Goal: Task Accomplishment & Management: Complete application form

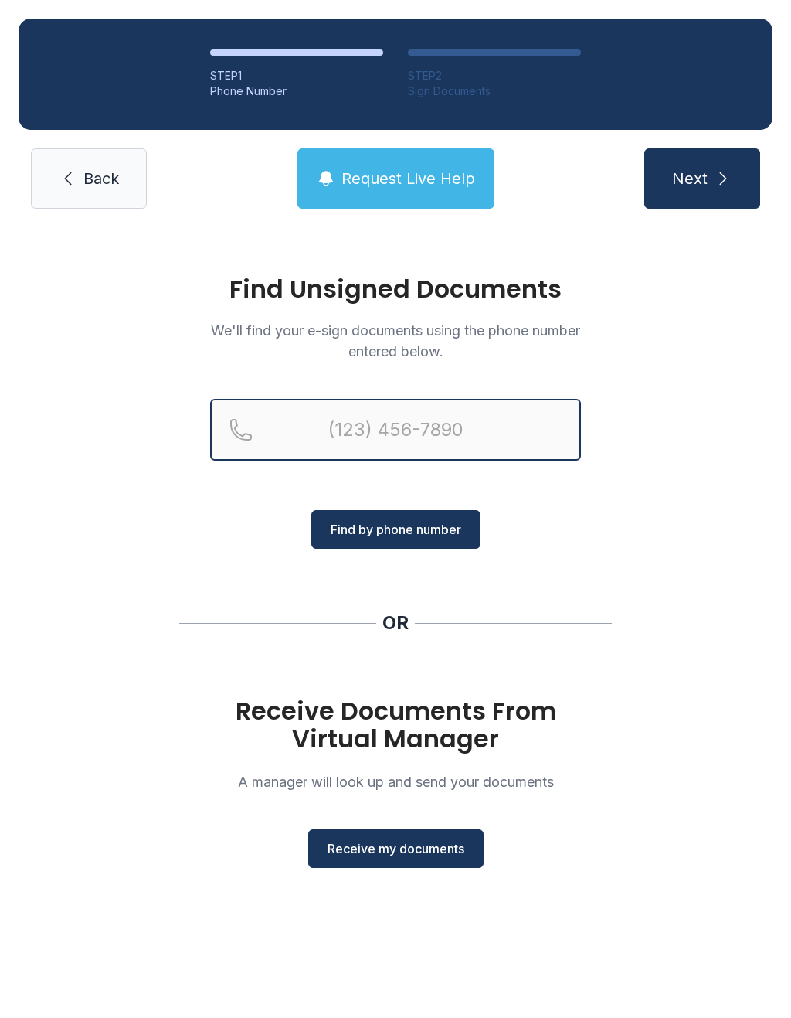
click at [289, 428] on input "Reservation phone number" at bounding box center [395, 430] width 371 height 62
type input "[PHONE_NUMBER]"
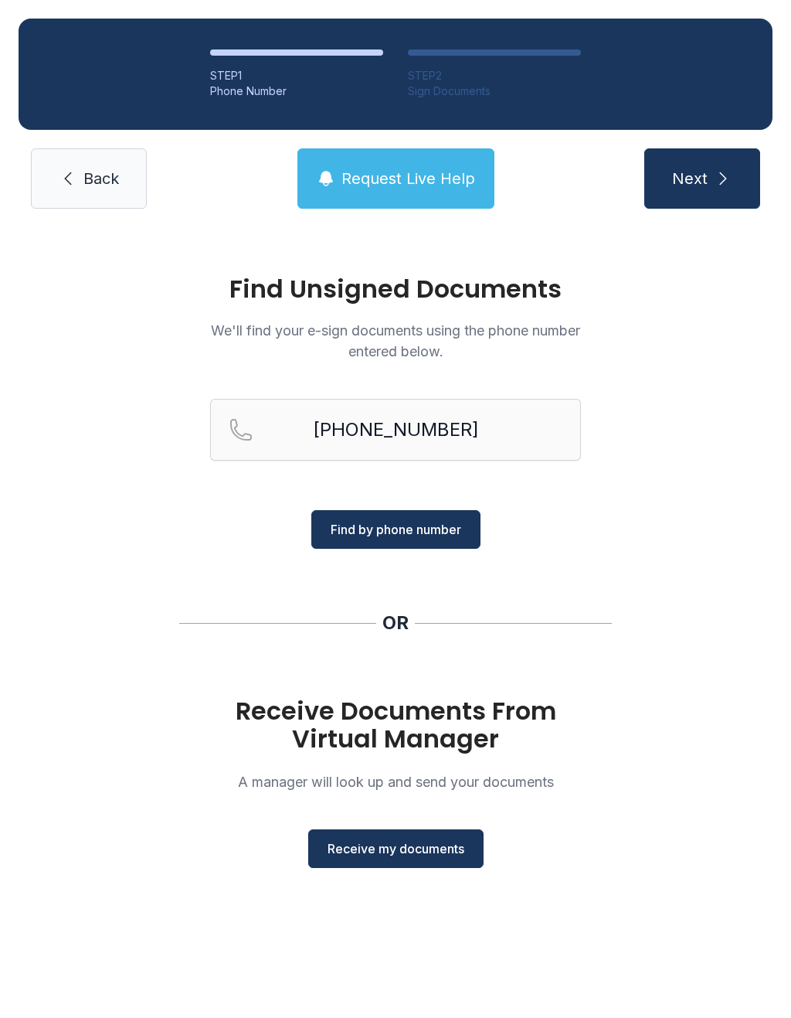
click at [414, 529] on span "Find by phone number" at bounding box center [396, 529] width 131 height 19
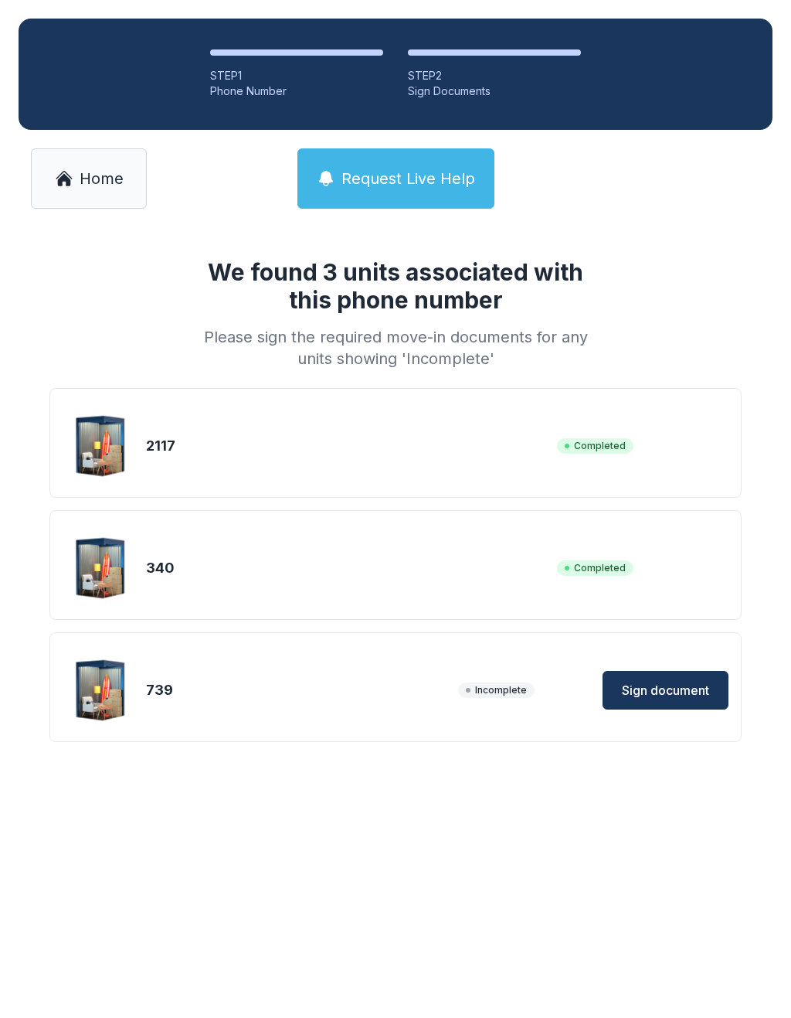
click at [687, 688] on span "Sign document" at bounding box center [665, 690] width 87 height 19
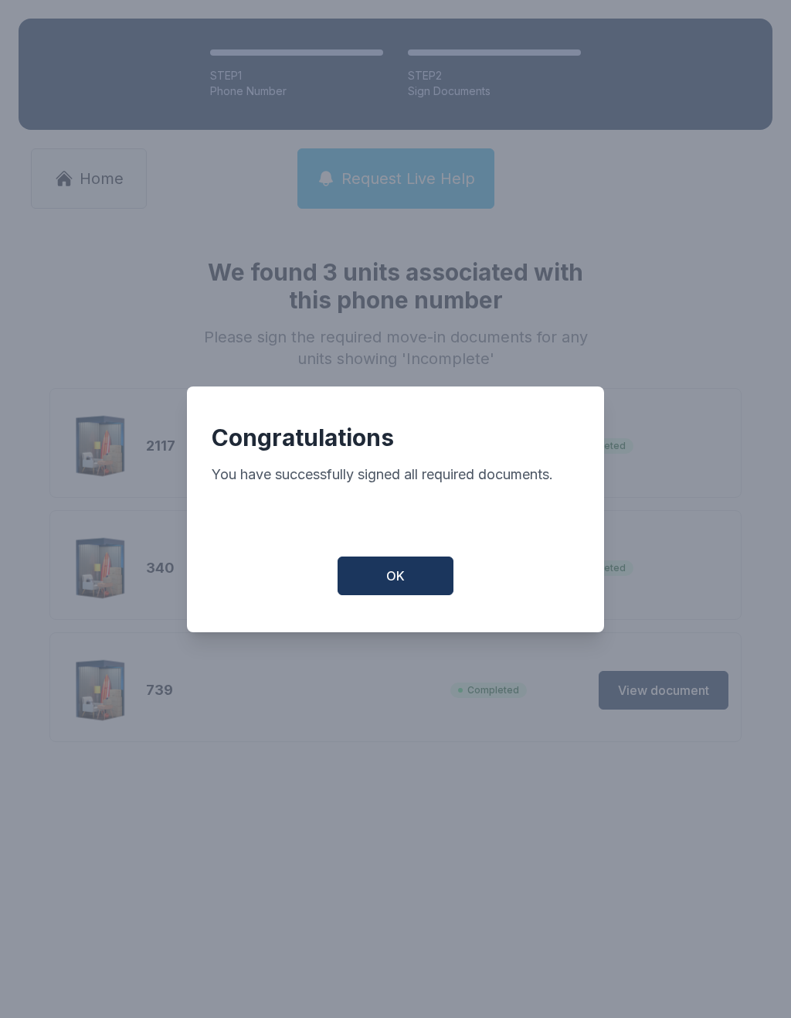
click at [397, 569] on button "OK" at bounding box center [396, 575] width 116 height 39
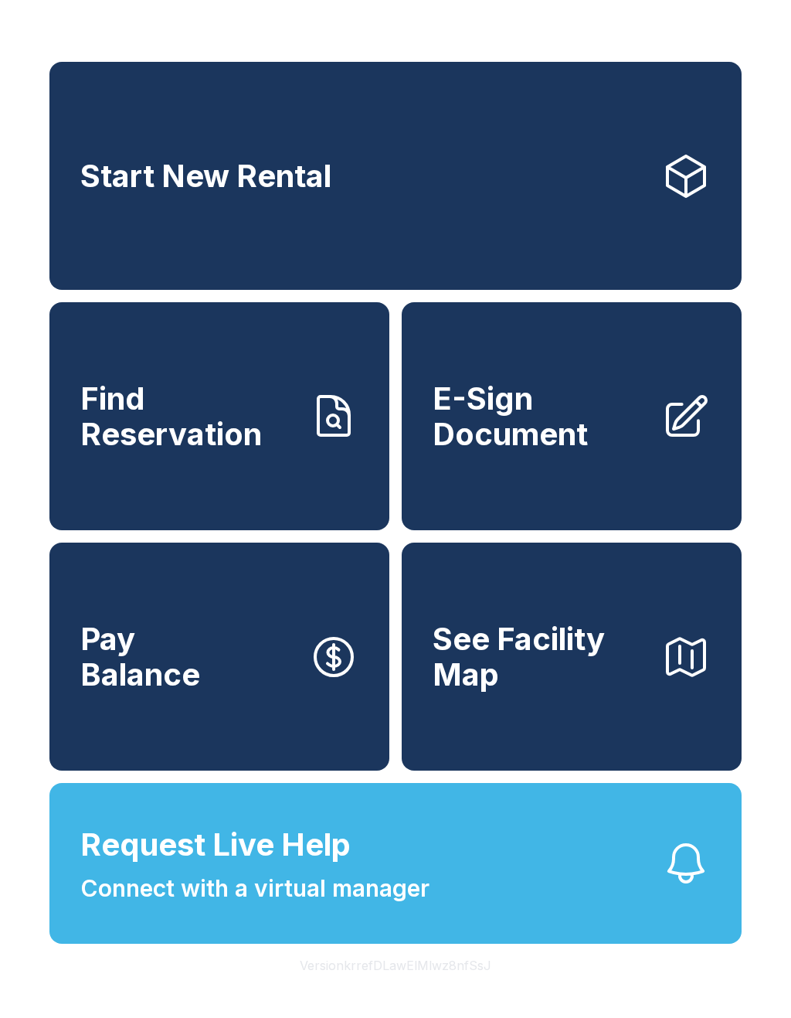
click at [467, 912] on button "Request Live Help Connect with a virtual manager" at bounding box center [395, 863] width 692 height 161
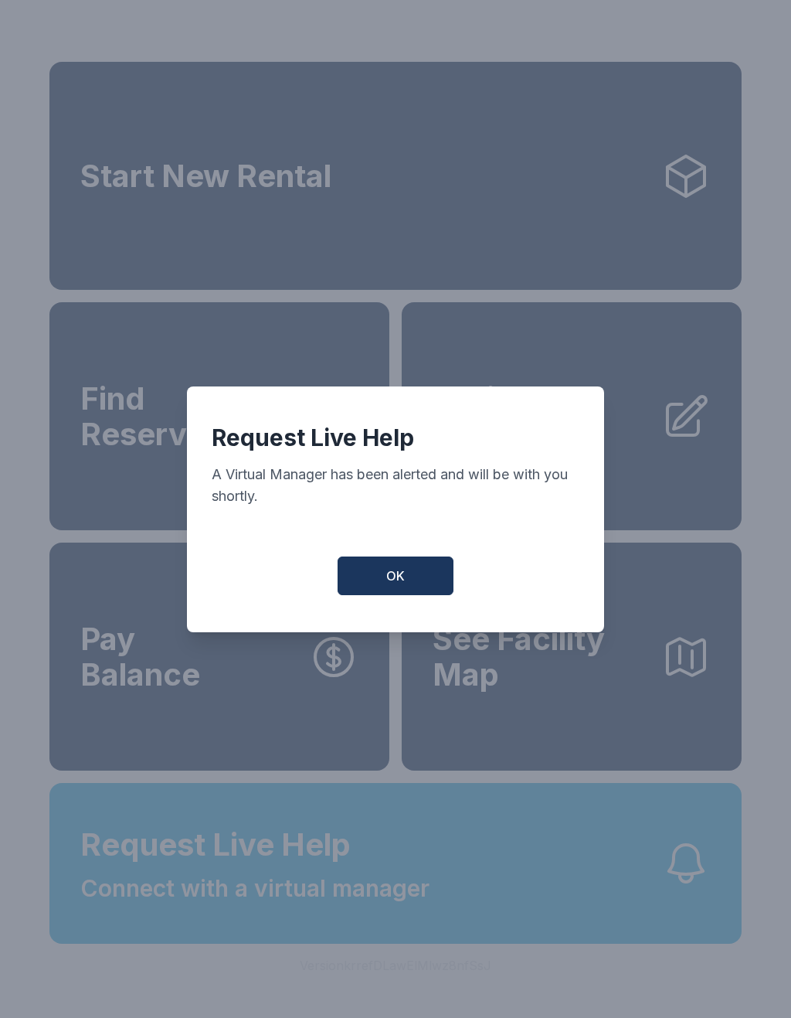
click at [413, 577] on button "OK" at bounding box center [396, 575] width 116 height 39
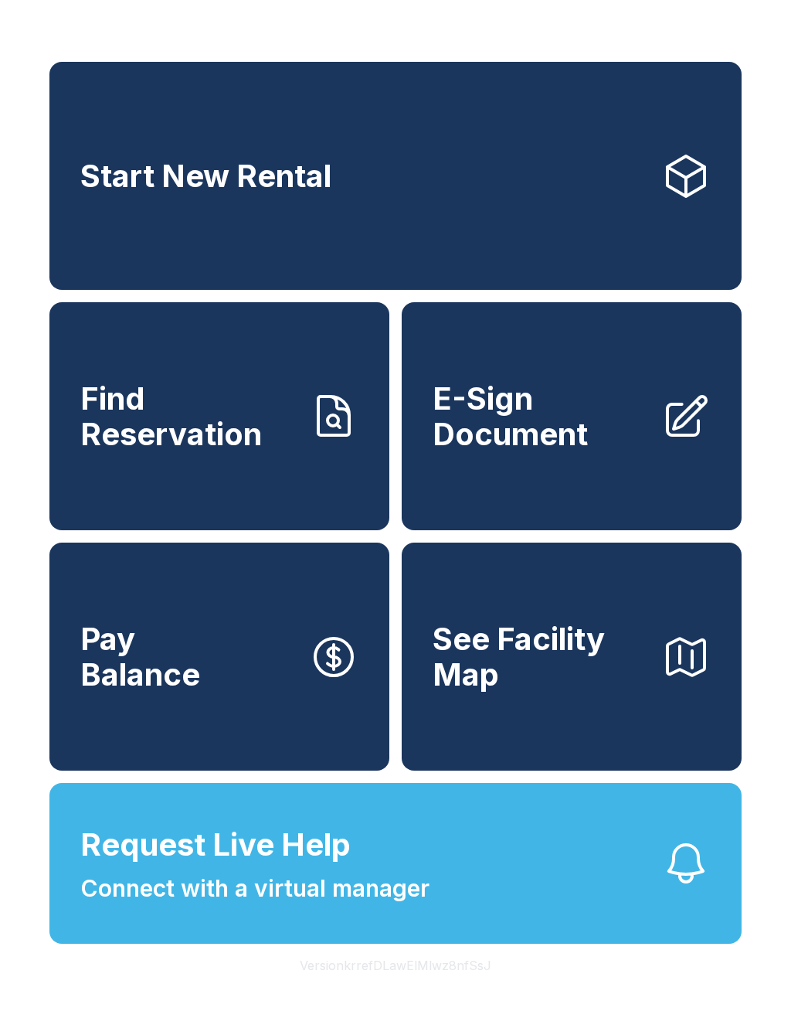
click at [624, 691] on span "See Facility Map" at bounding box center [541, 656] width 216 height 70
click at [415, 905] on span "Connect with a virtual manager" at bounding box center [254, 888] width 349 height 35
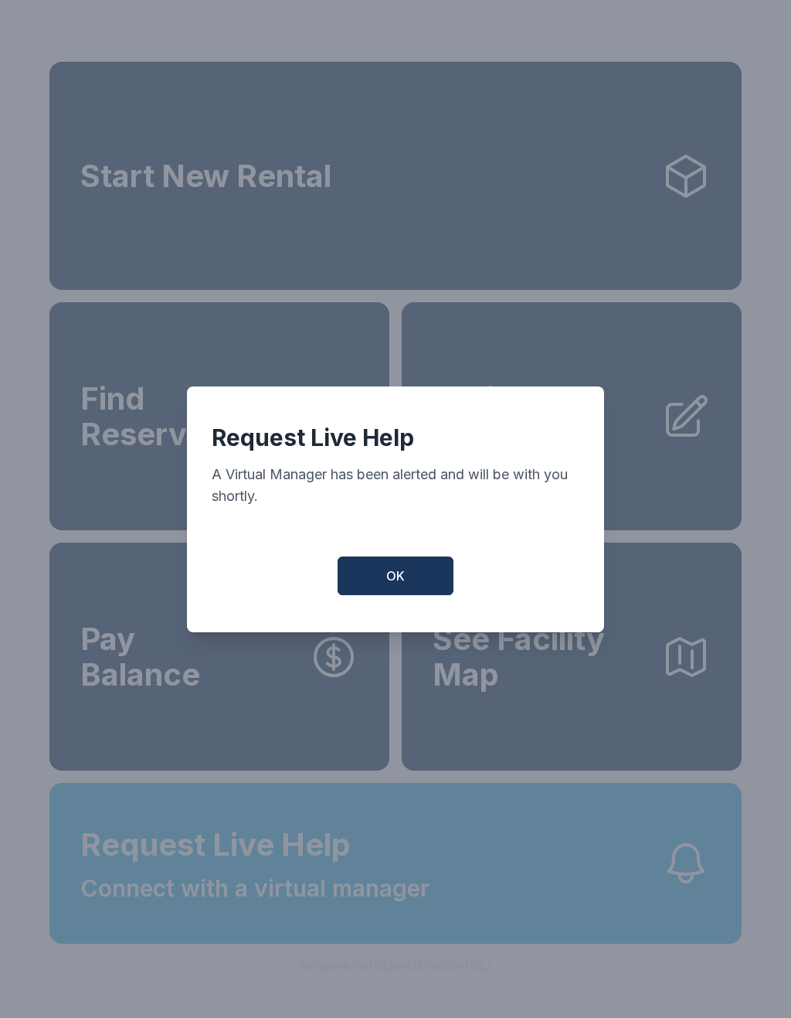
click at [401, 585] on span "OK" at bounding box center [395, 575] width 19 height 19
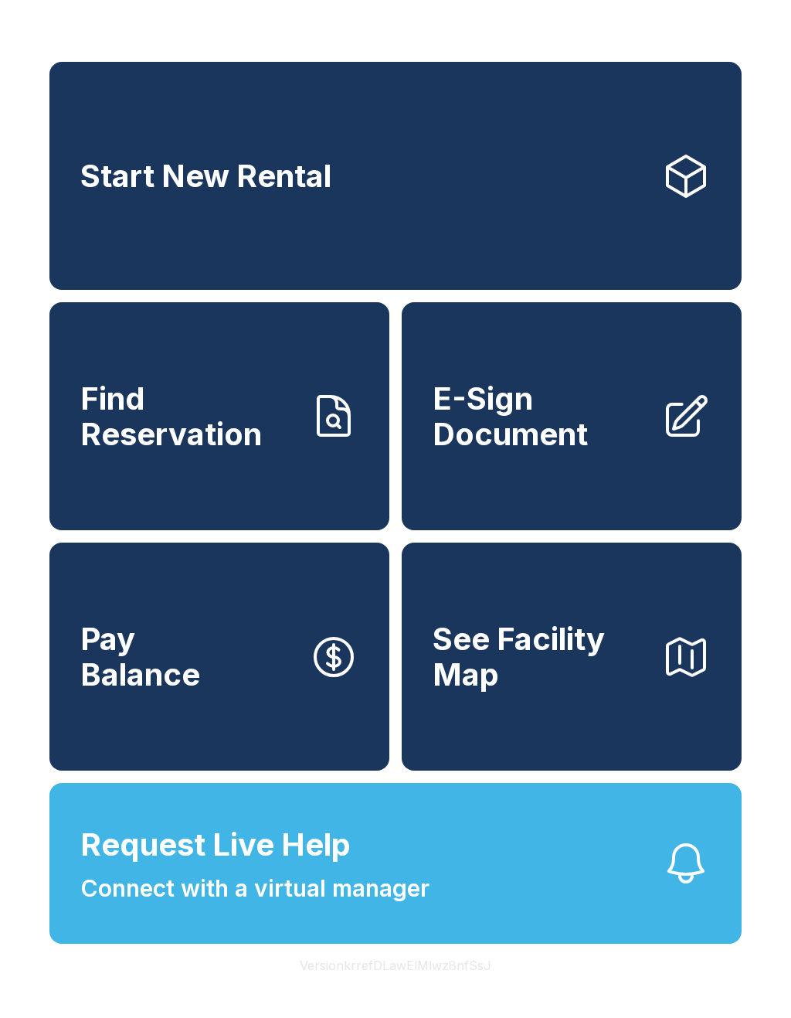
click at [470, 897] on button "Request Live Help Connect with a virtual manager" at bounding box center [395, 863] width 692 height 161
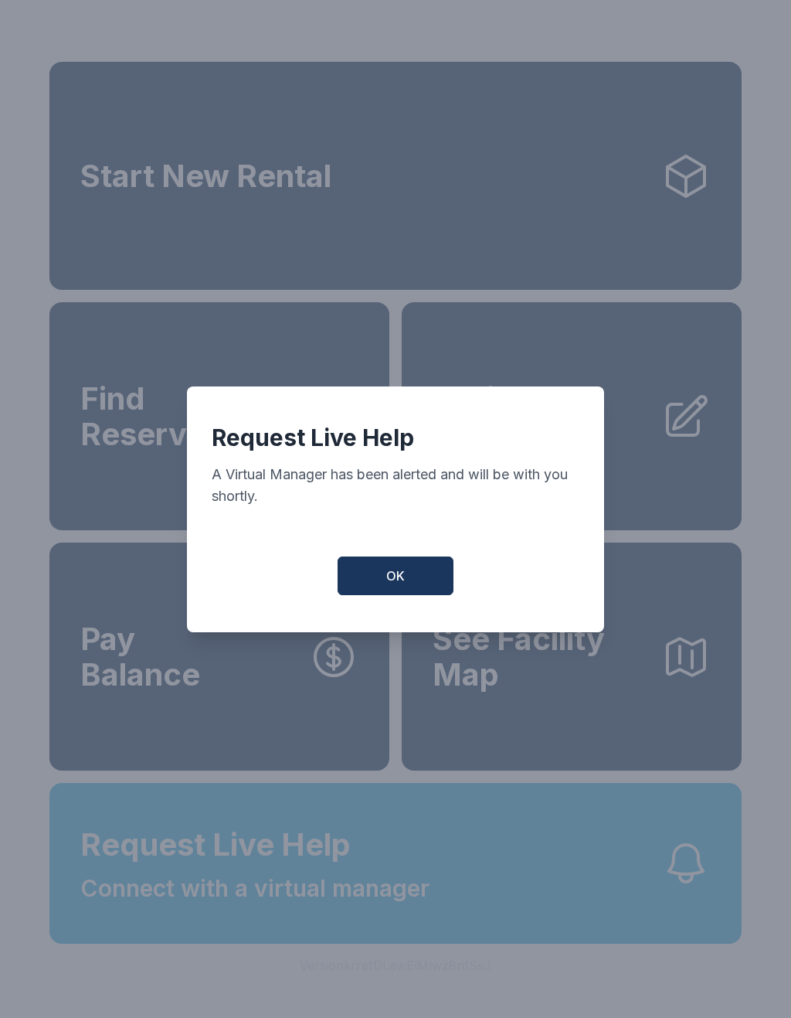
click at [377, 581] on button "OK" at bounding box center [396, 575] width 116 height 39
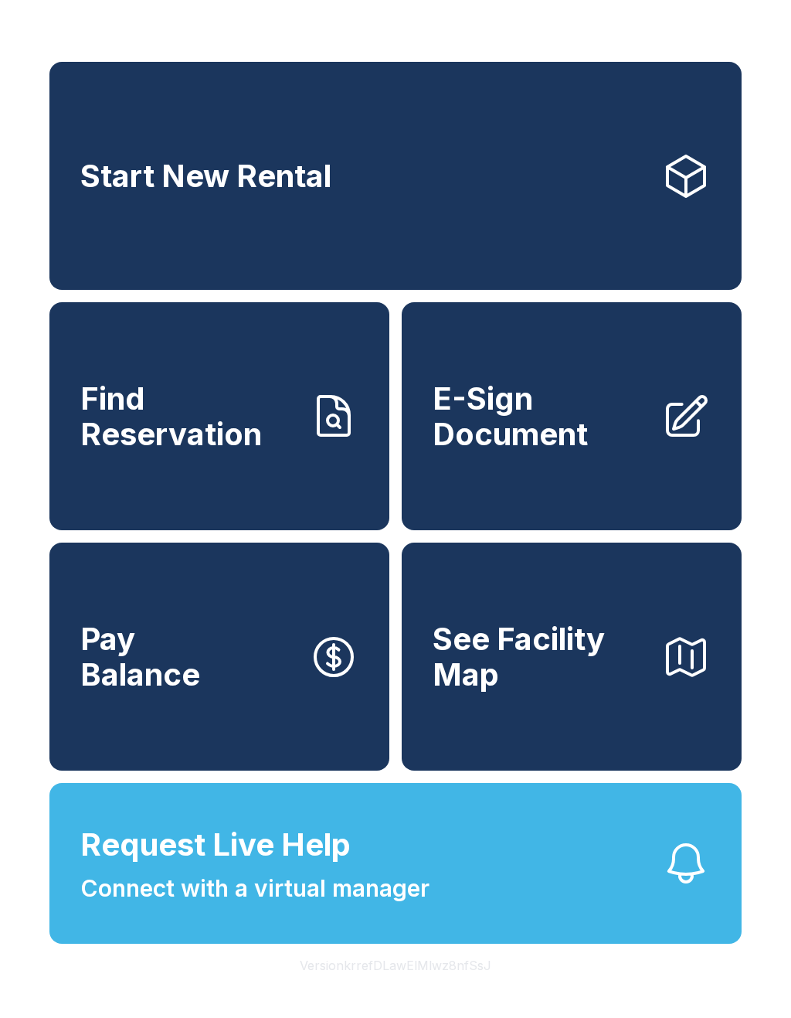
click at [553, 899] on button "Request Live Help Connect with a virtual manager" at bounding box center [395, 863] width 692 height 161
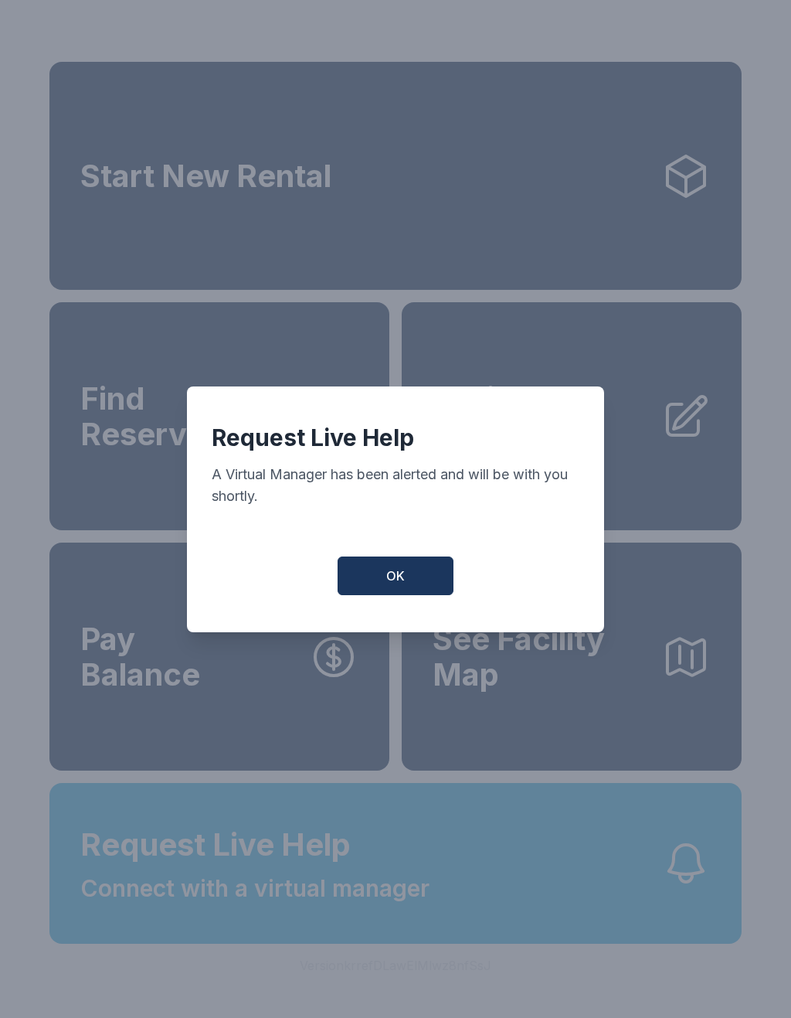
click at [409, 566] on button "OK" at bounding box center [396, 575] width 116 height 39
